Goal: Transaction & Acquisition: Purchase product/service

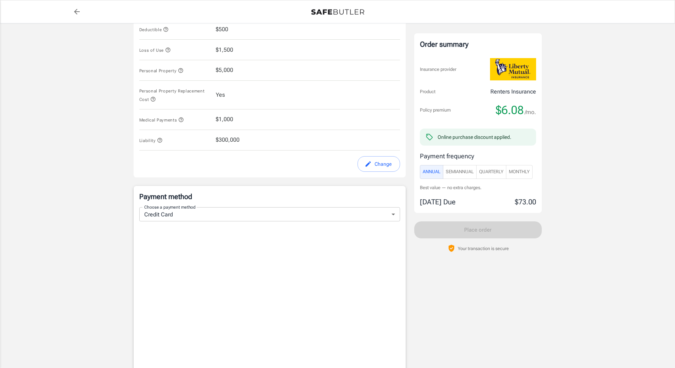
scroll to position [325, 0]
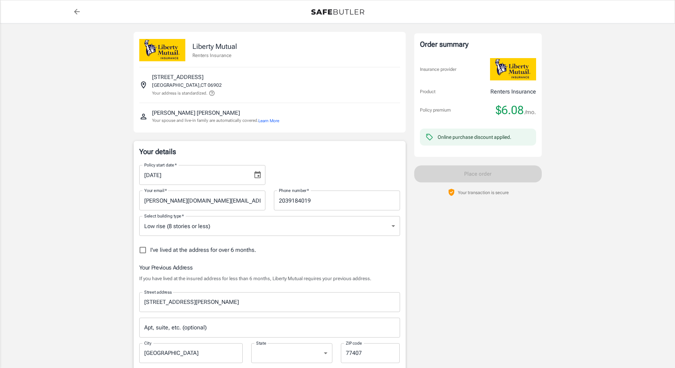
select select "[GEOGRAPHIC_DATA]"
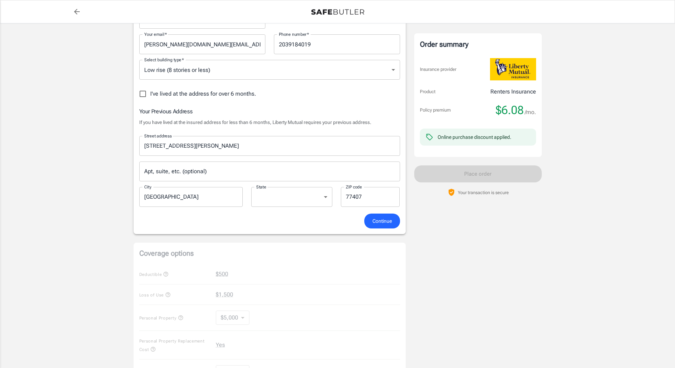
scroll to position [157, 0]
click at [373, 226] on button "Continue" at bounding box center [382, 220] width 36 height 15
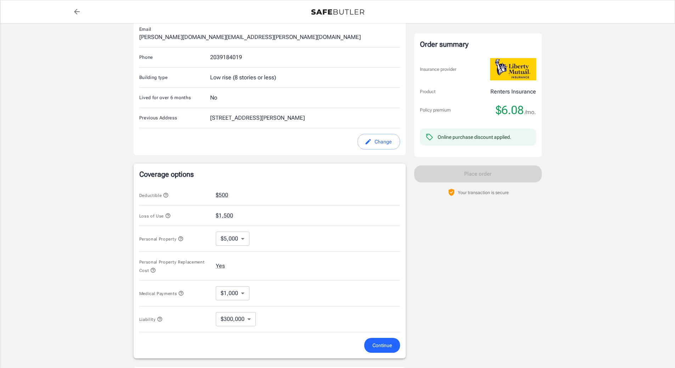
scroll to position [250, 0]
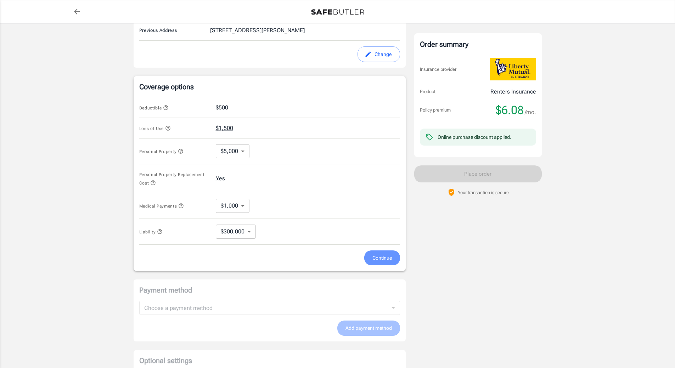
click at [378, 251] on button "Continue" at bounding box center [382, 258] width 36 height 15
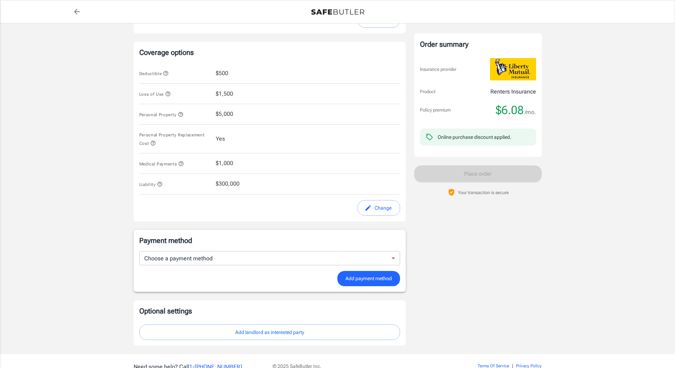
scroll to position [313, 0]
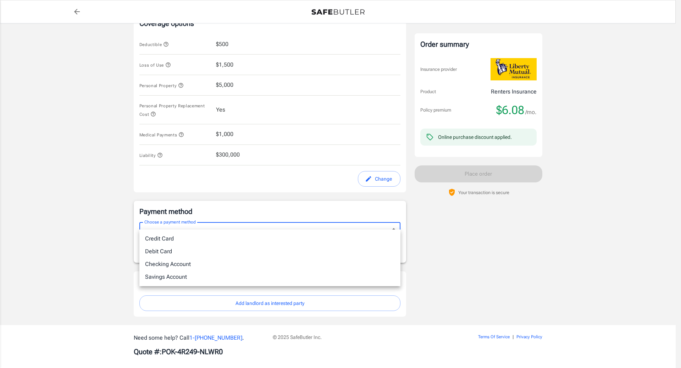
click at [396, 223] on body "Policy premium $ 6.08 /mo Liberty Mutual Renters Insurance [STREET_ADDRESS] You…" at bounding box center [340, 31] width 681 height 688
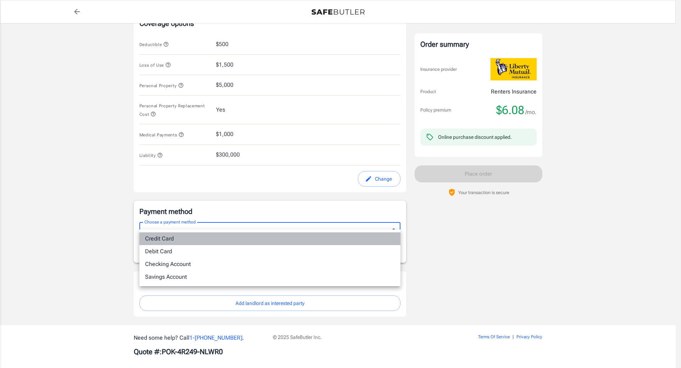
click at [161, 239] on li "Credit Card" at bounding box center [269, 239] width 261 height 13
type input "credit"
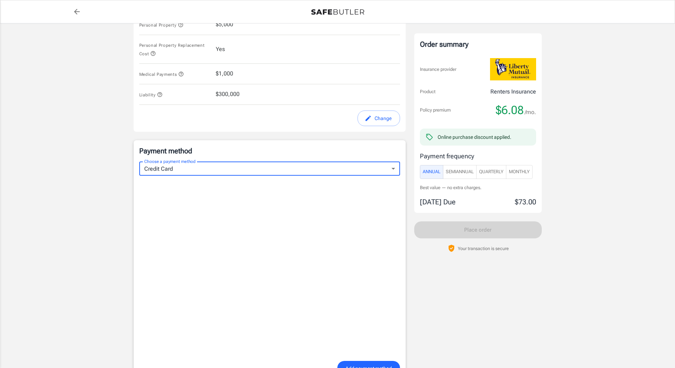
scroll to position [388, 0]
